Goal: Information Seeking & Learning: Learn about a topic

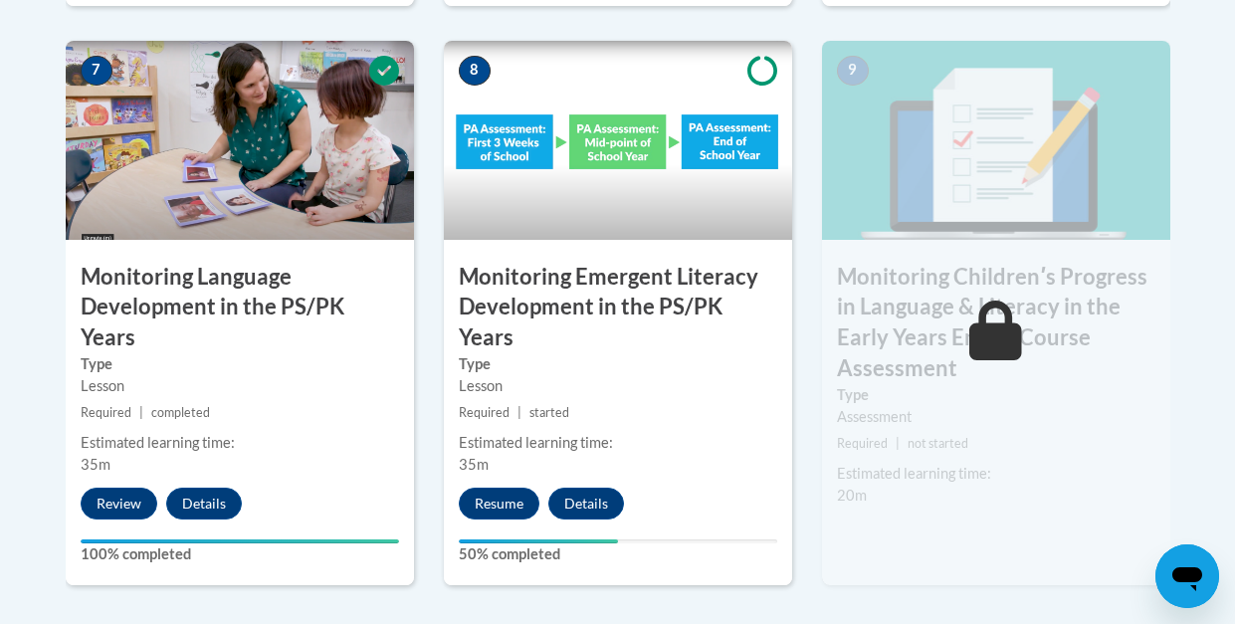
scroll to position [1813, 0]
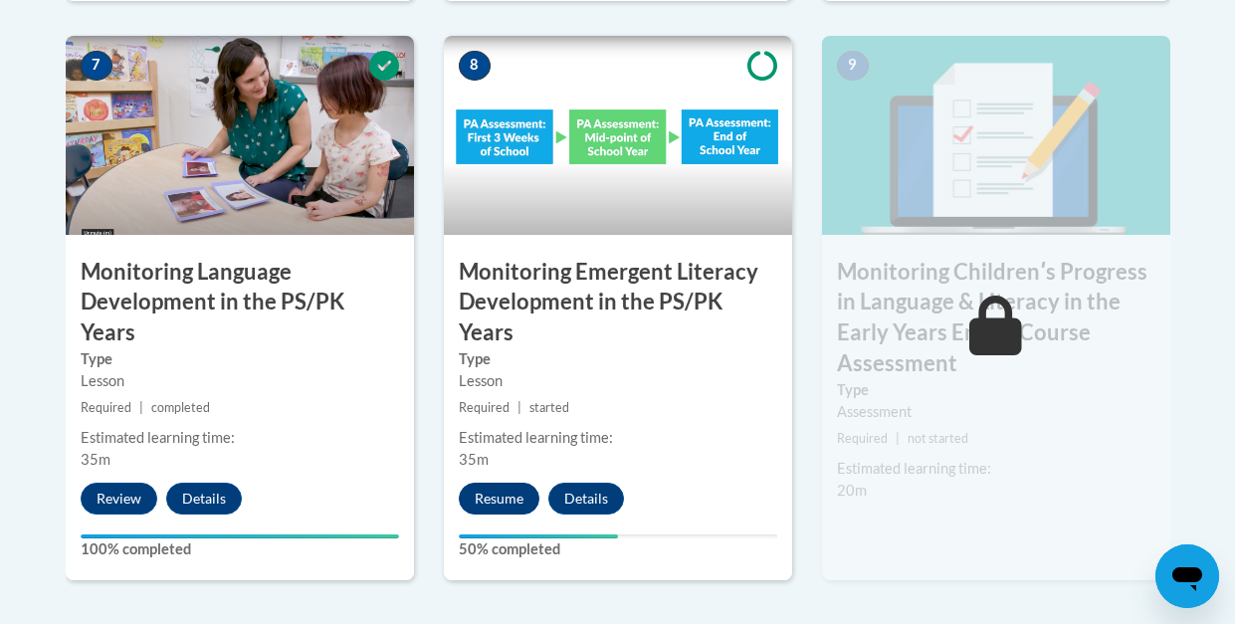
click at [504, 483] on button "Resume" at bounding box center [499, 499] width 81 height 32
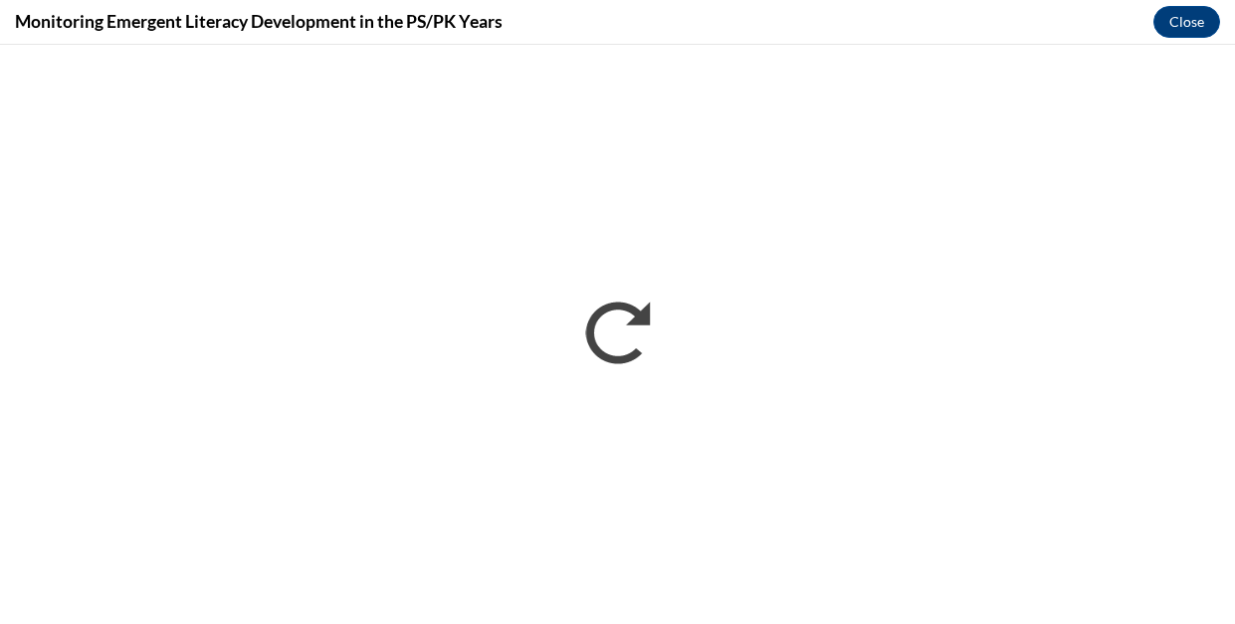
scroll to position [0, 0]
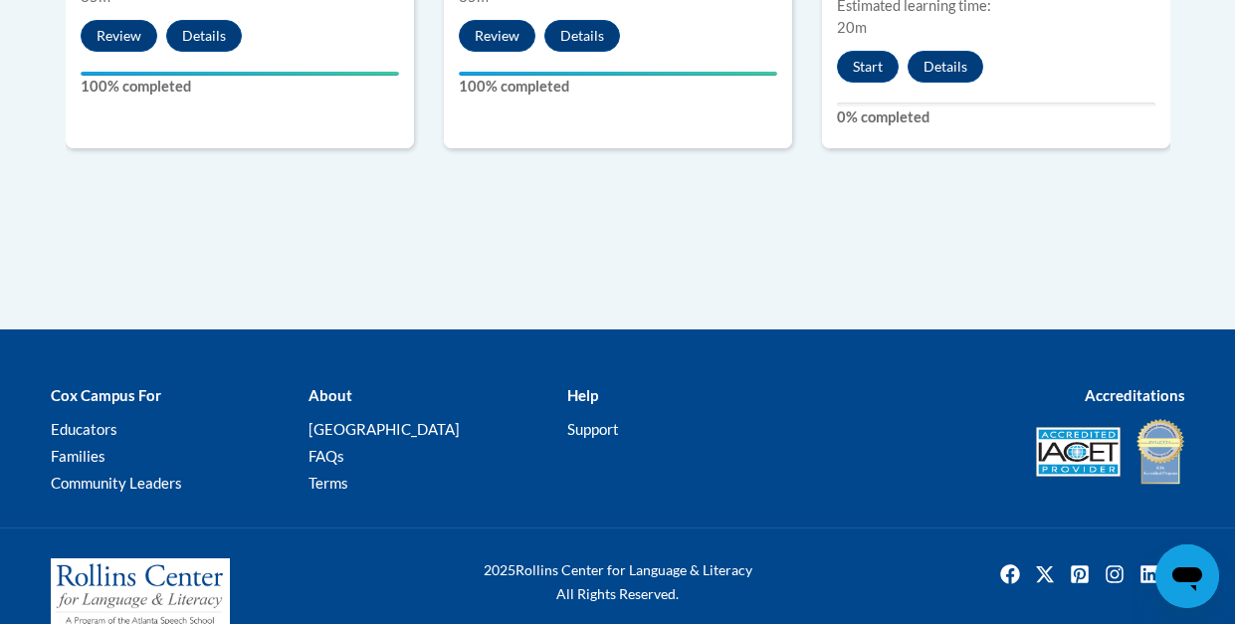
scroll to position [1977, 0]
